Goal: Task Accomplishment & Management: Manage account settings

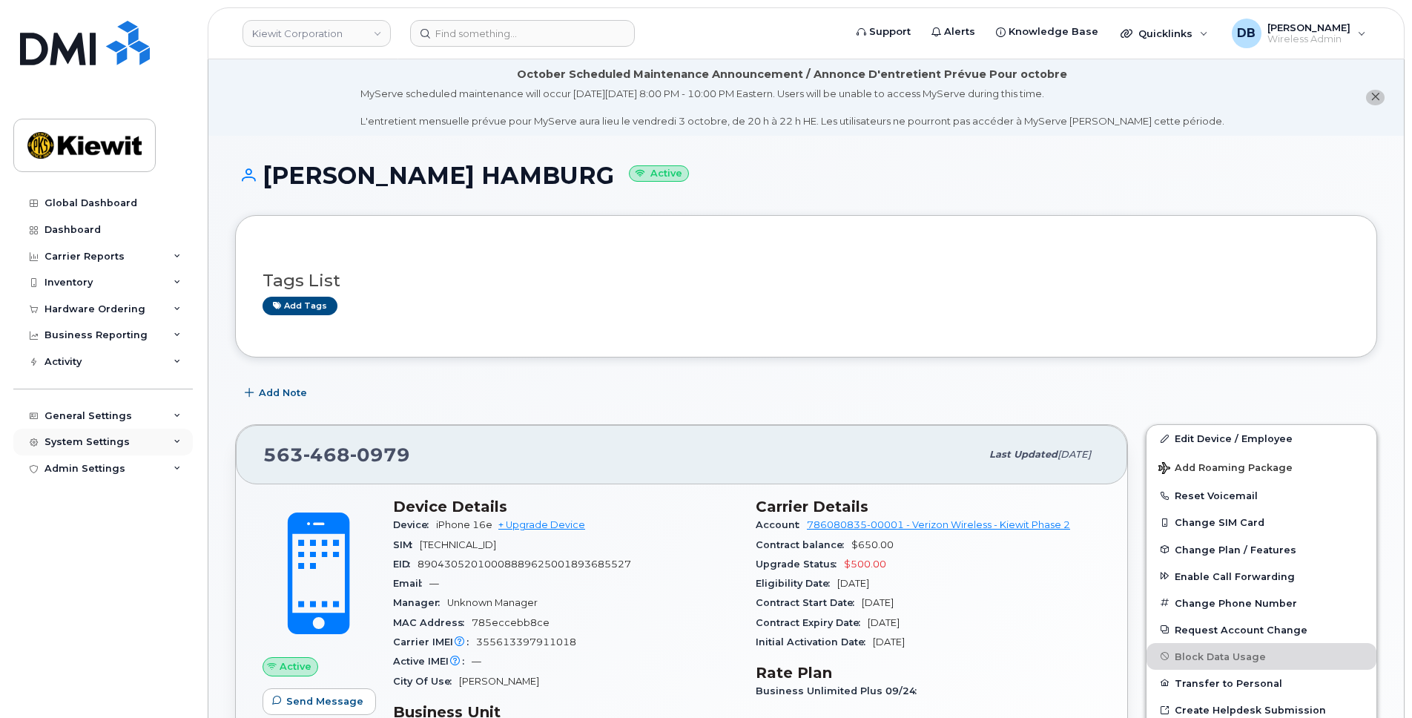
scroll to position [248, 0]
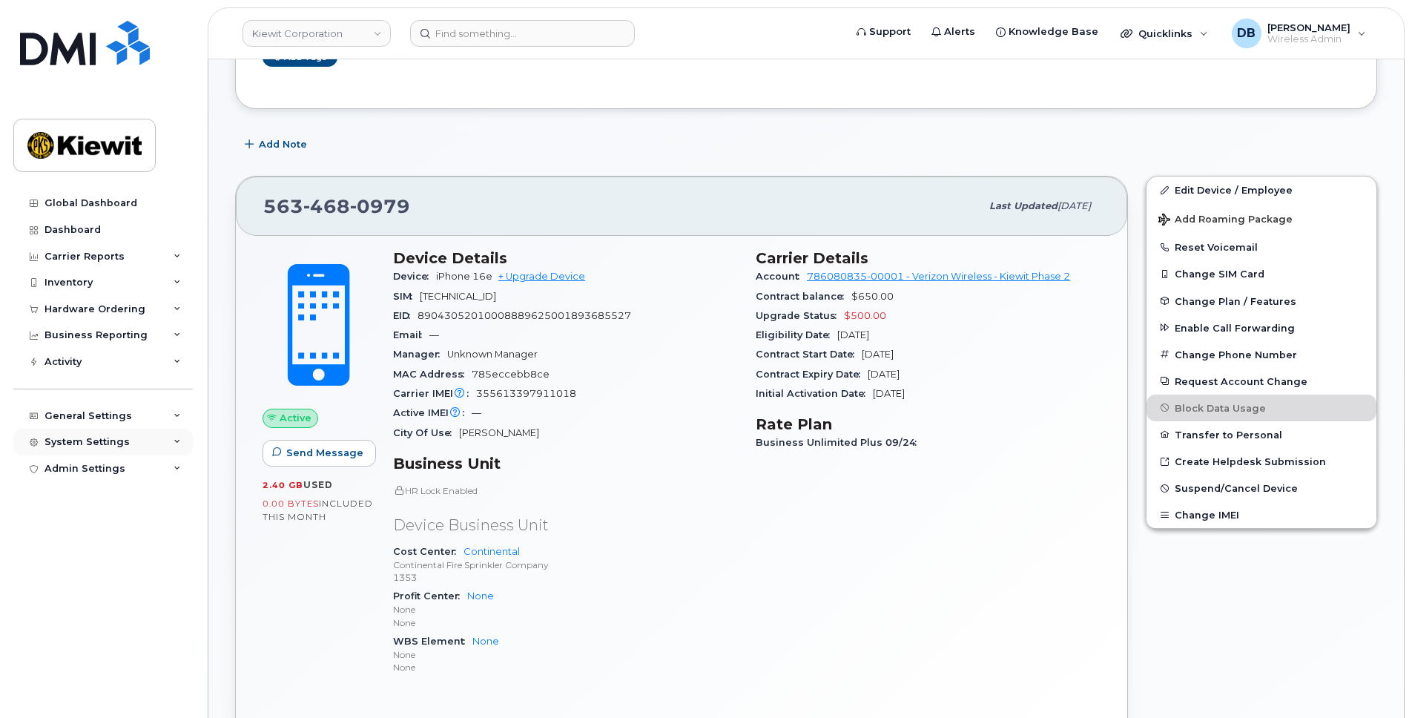
click at [91, 443] on div "System Settings" at bounding box center [86, 442] width 85 height 12
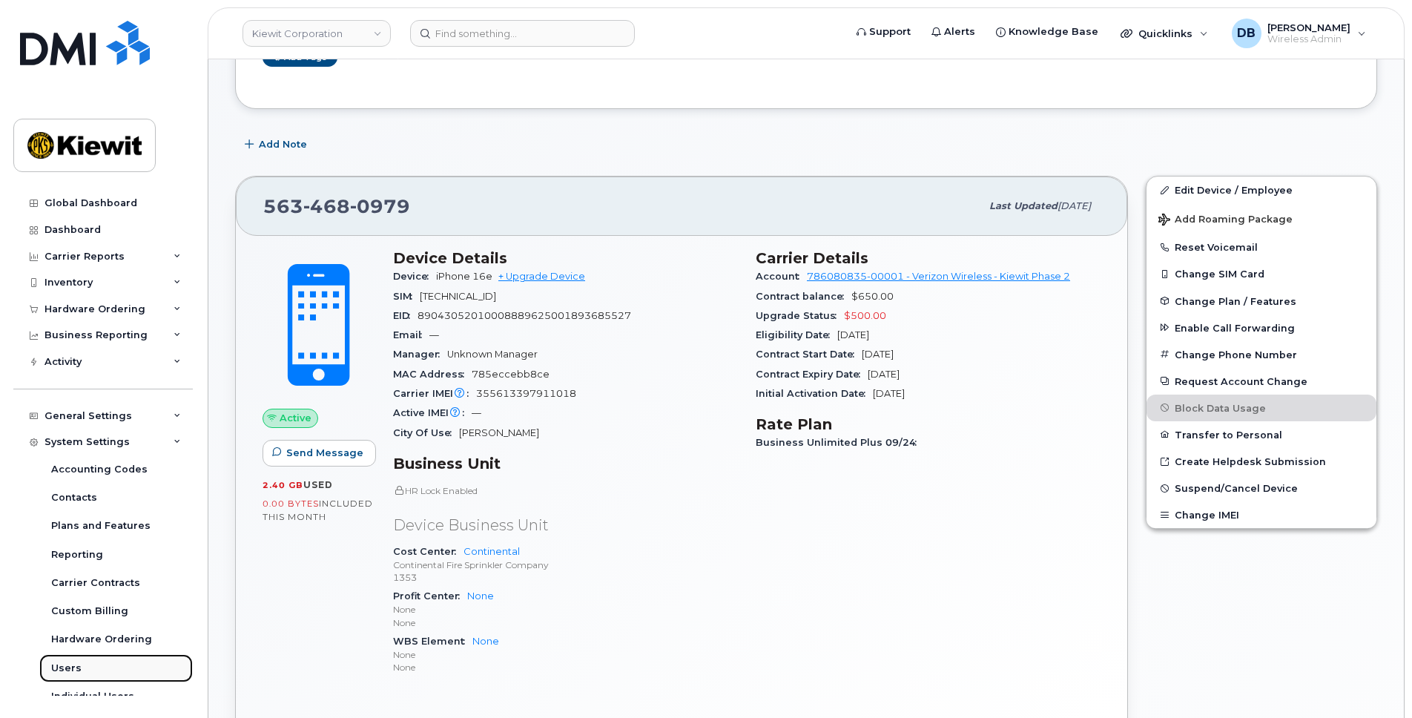
click at [64, 669] on div "Users" at bounding box center [66, 667] width 30 height 13
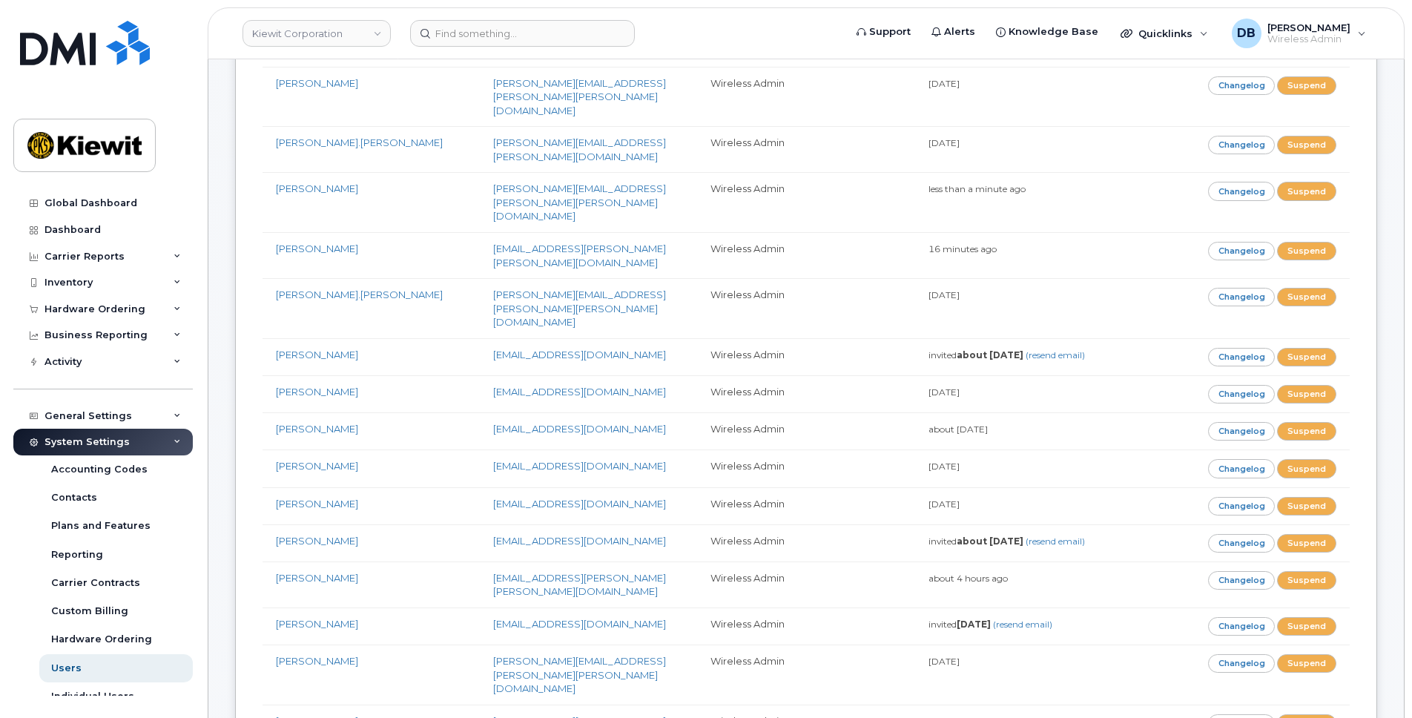
scroll to position [13816, 0]
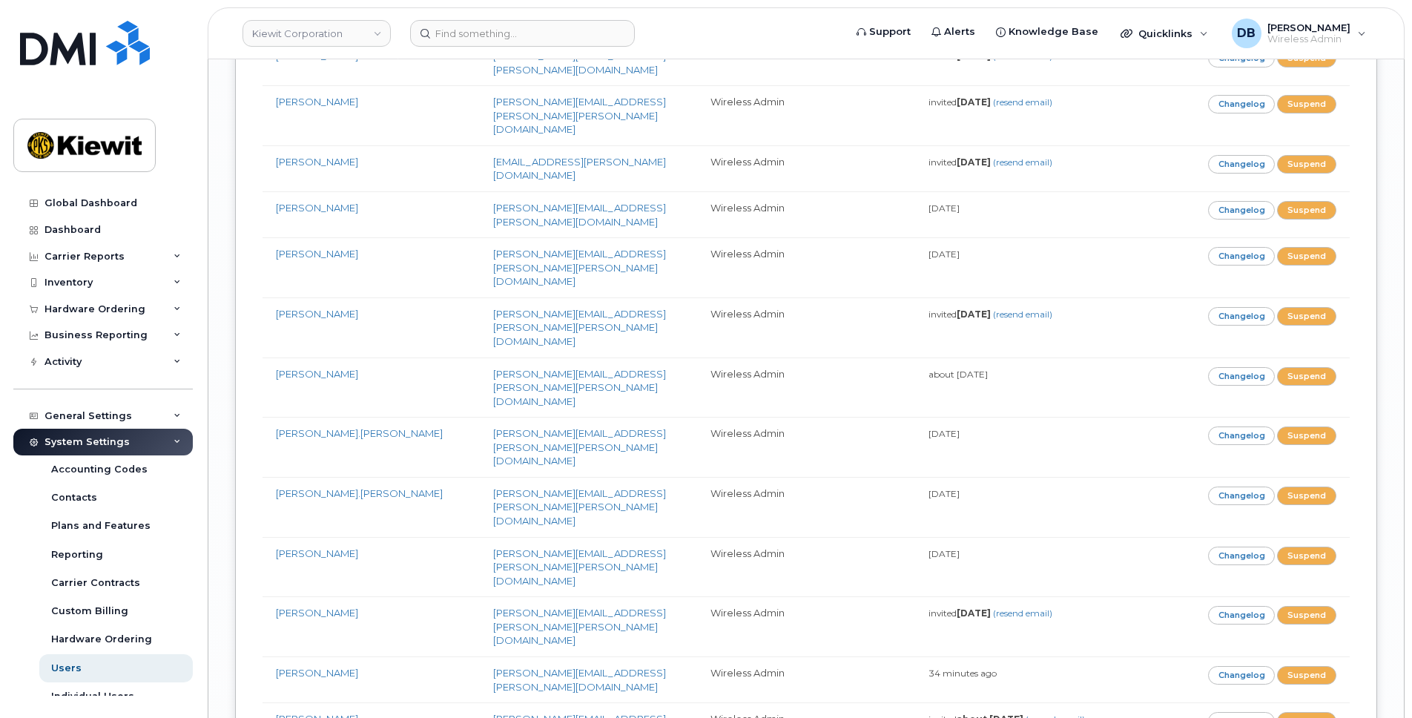
drag, startPoint x: 315, startPoint y: 361, endPoint x: 336, endPoint y: 356, distance: 21.4
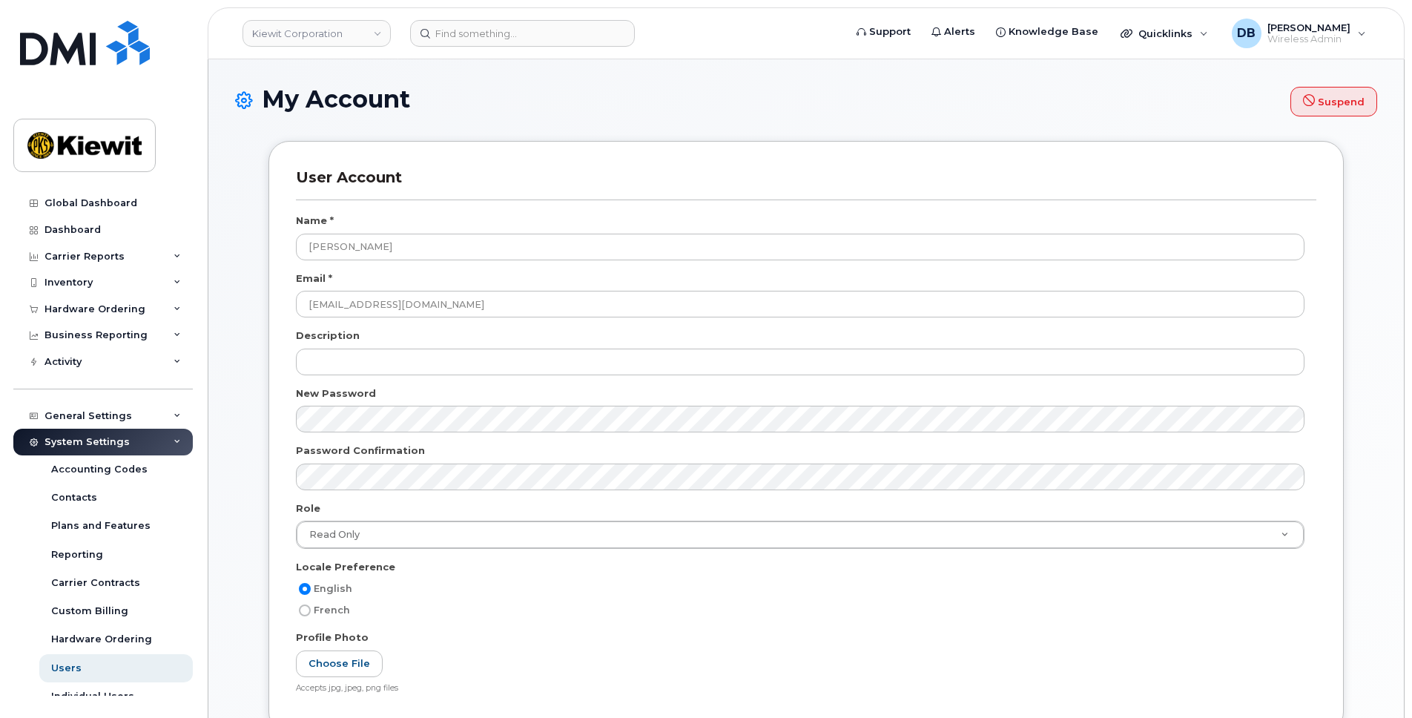
select select
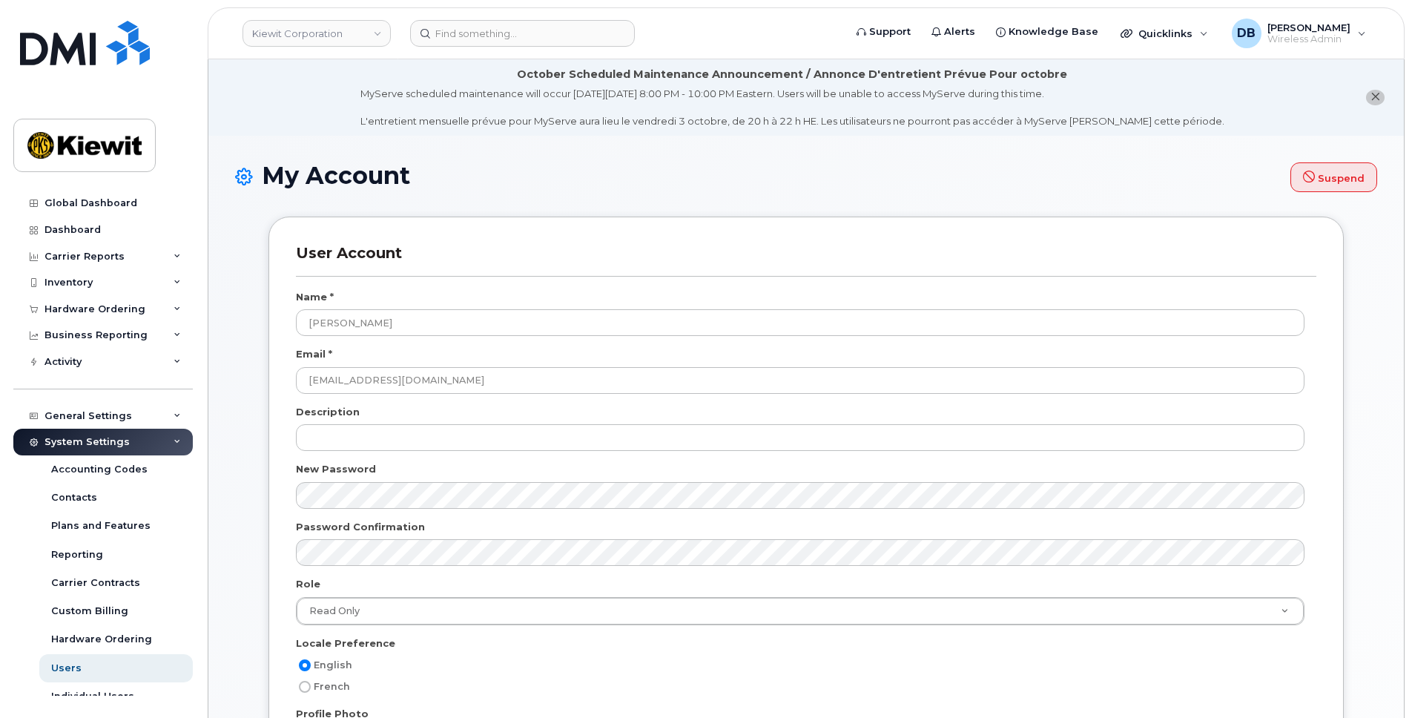
scroll to position [297, 0]
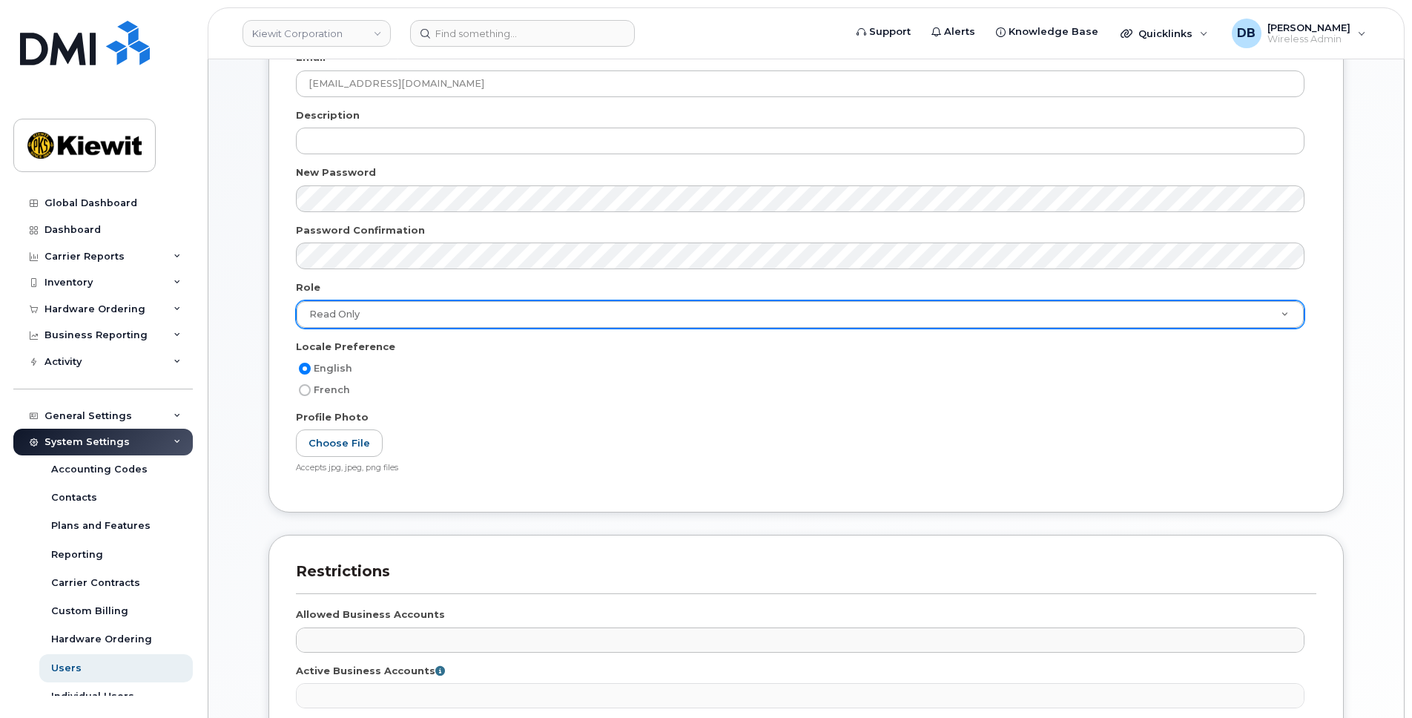
click at [363, 300] on div "Read Only" at bounding box center [800, 314] width 1009 height 28
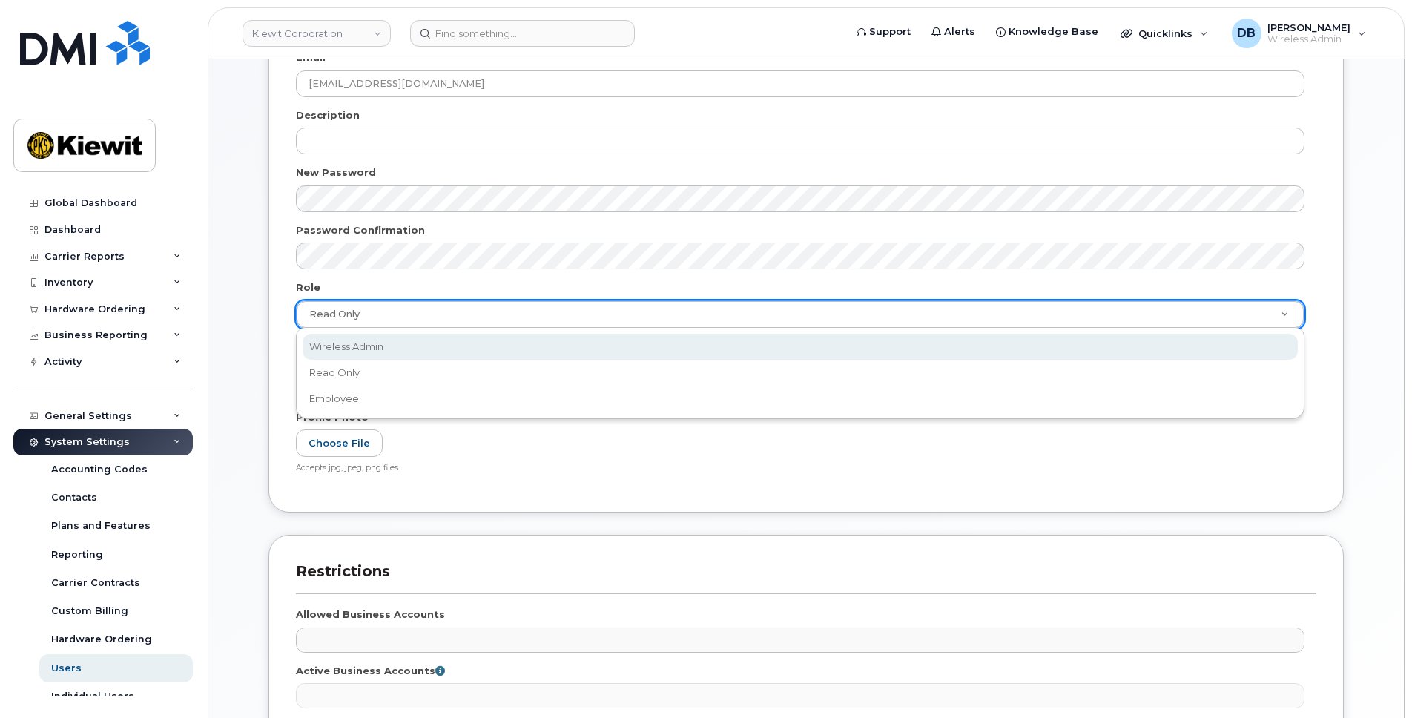
select select "wireless_admin"
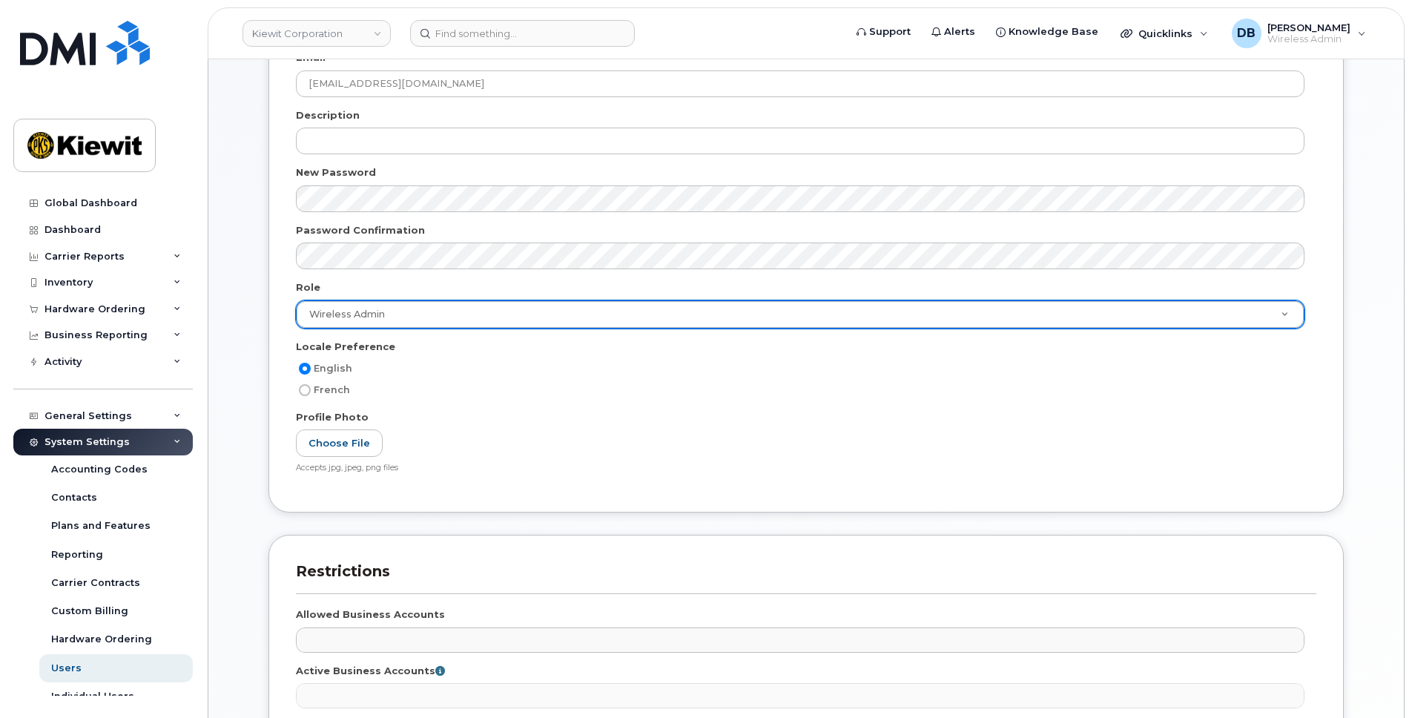
scroll to position [663, 0]
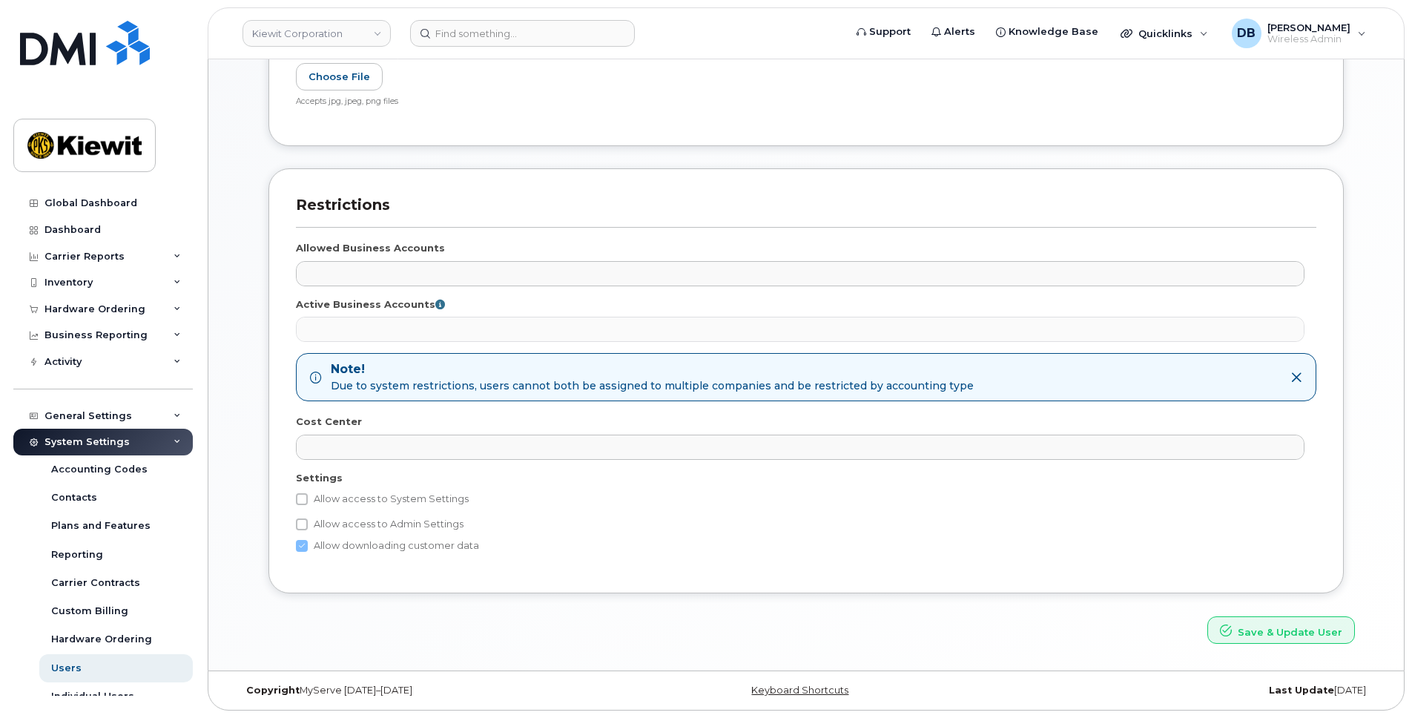
click at [316, 501] on label "Allow access to System Settings" at bounding box center [382, 499] width 173 height 18
click at [308, 501] on input "Allow access to System Settings" at bounding box center [302, 499] width 12 height 12
checkbox input "true"
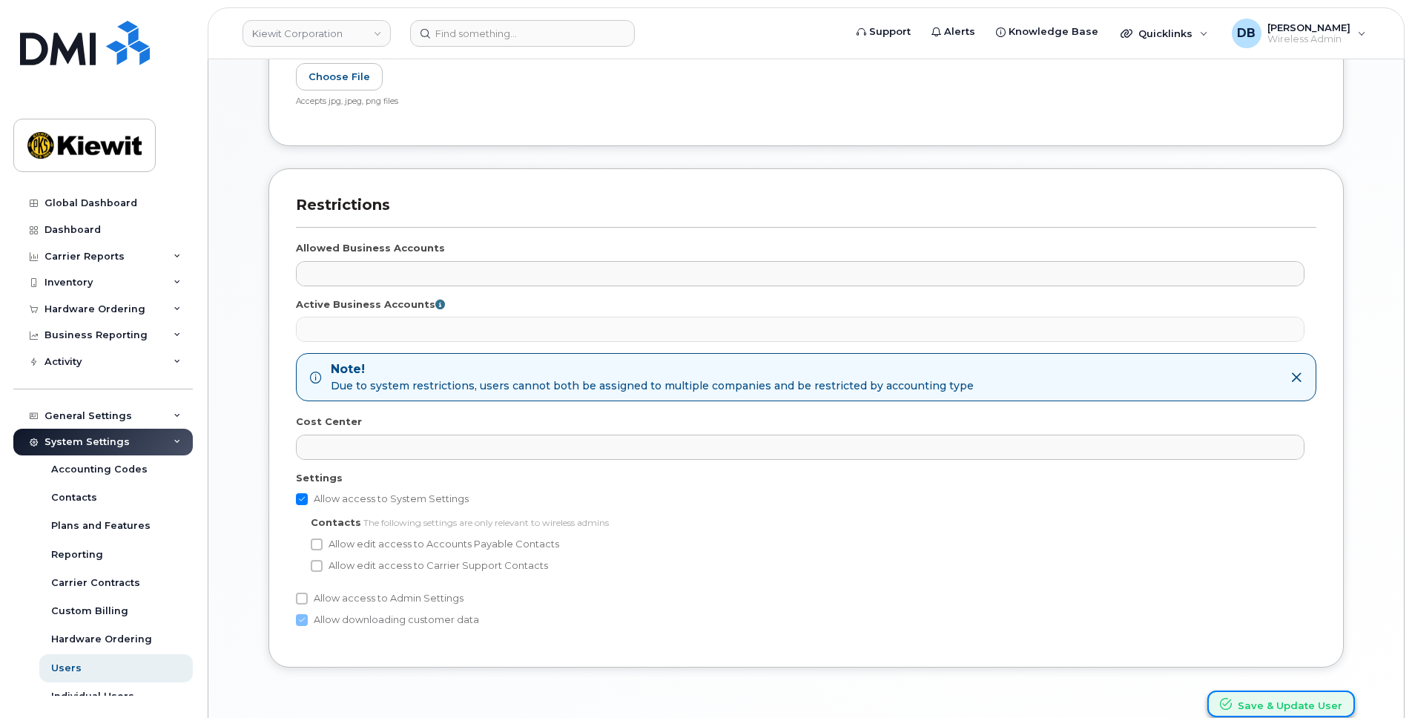
drag, startPoint x: 1250, startPoint y: 707, endPoint x: 1259, endPoint y: 703, distance: 9.6
click at [1251, 706] on button "Save & Update User" at bounding box center [1281, 703] width 148 height 27
